Goal: Find specific page/section: Find specific page/section

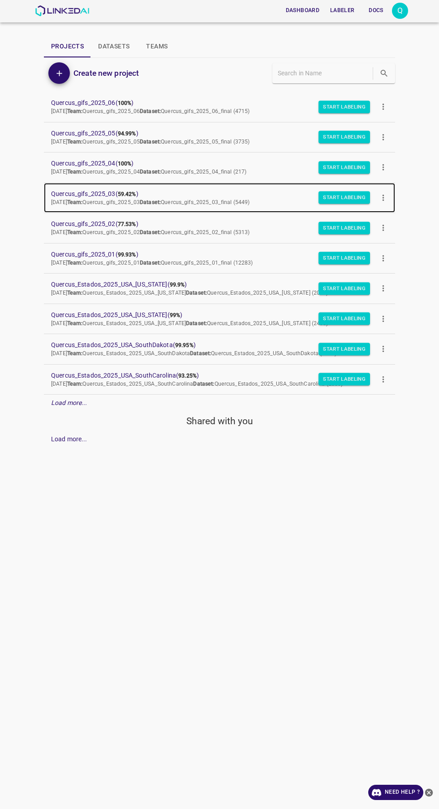
click at [125, 195] on b "59.42%" at bounding box center [127, 194] width 18 height 6
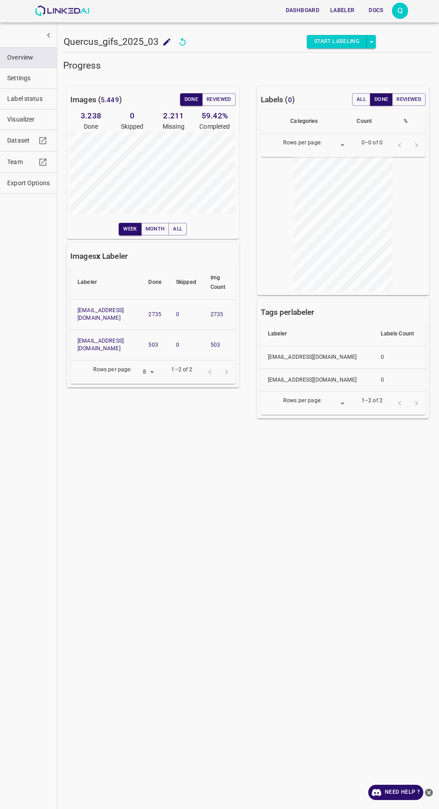
click at [217, 364] on div at bounding box center [218, 372] width 33 height 17
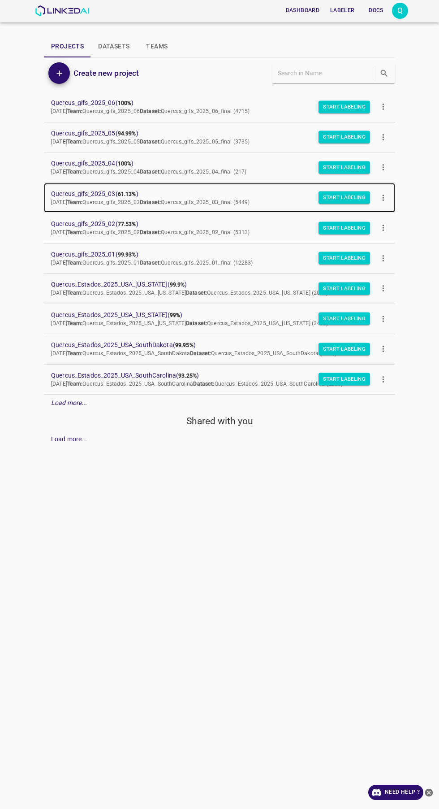
click at [115, 196] on span "Quercus_gifs_2025_03 ( 61.13% )" at bounding box center [212, 193] width 323 height 9
